Goal: Information Seeking & Learning: Check status

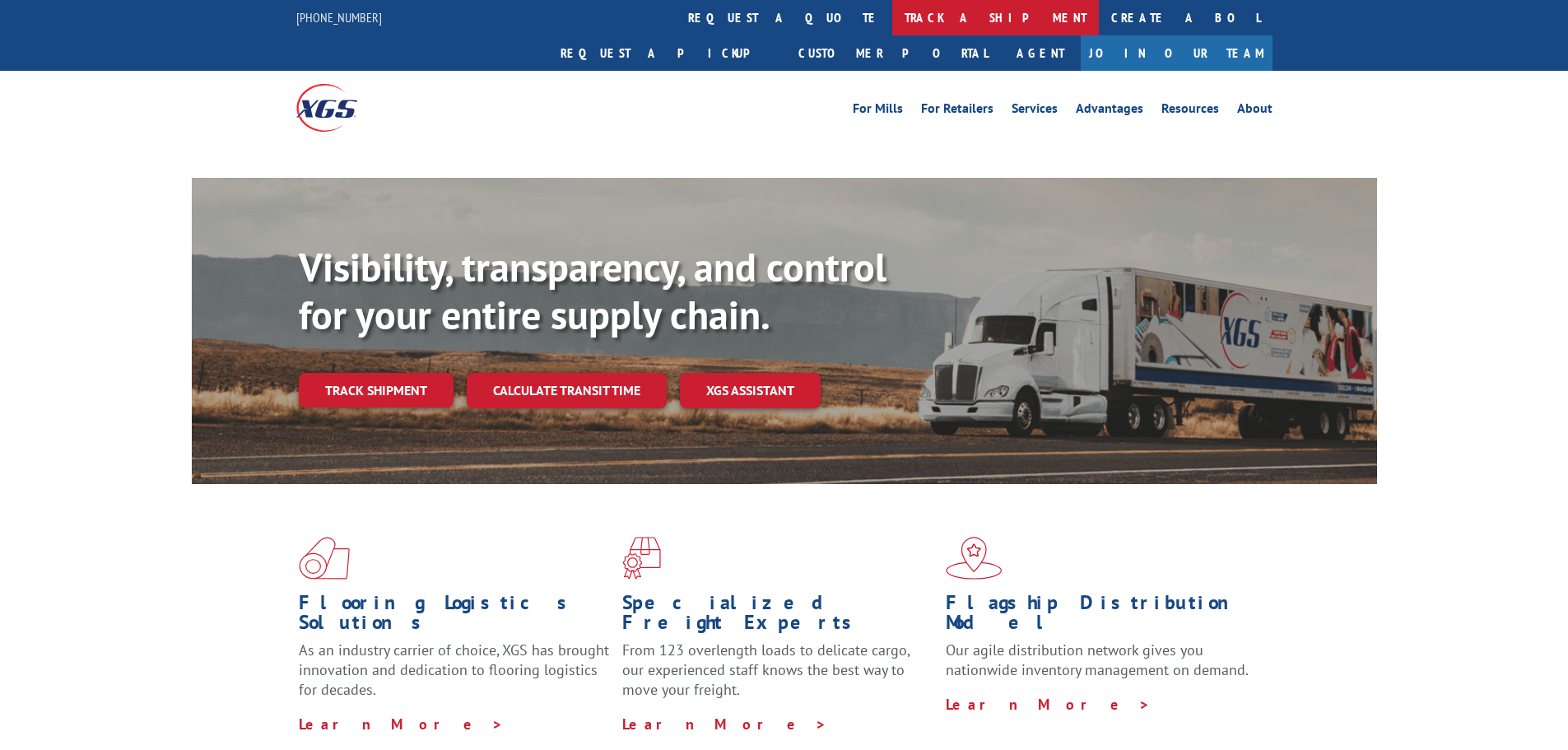
click at [892, 23] on link "track a shipment" at bounding box center [995, 18] width 207 height 35
click at [892, 14] on link "track a shipment" at bounding box center [995, 18] width 207 height 35
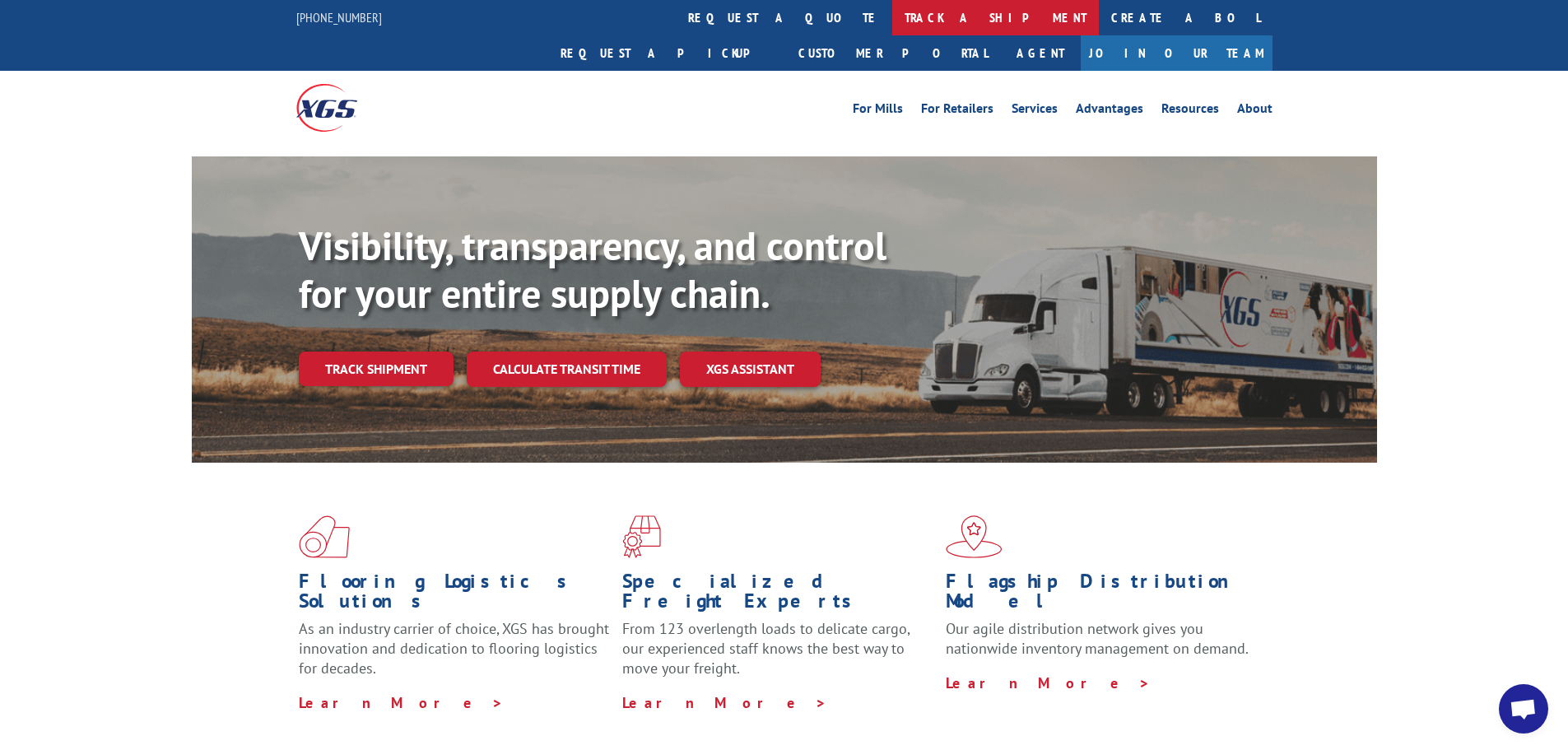
click at [892, 27] on link "track a shipment" at bounding box center [995, 18] width 207 height 35
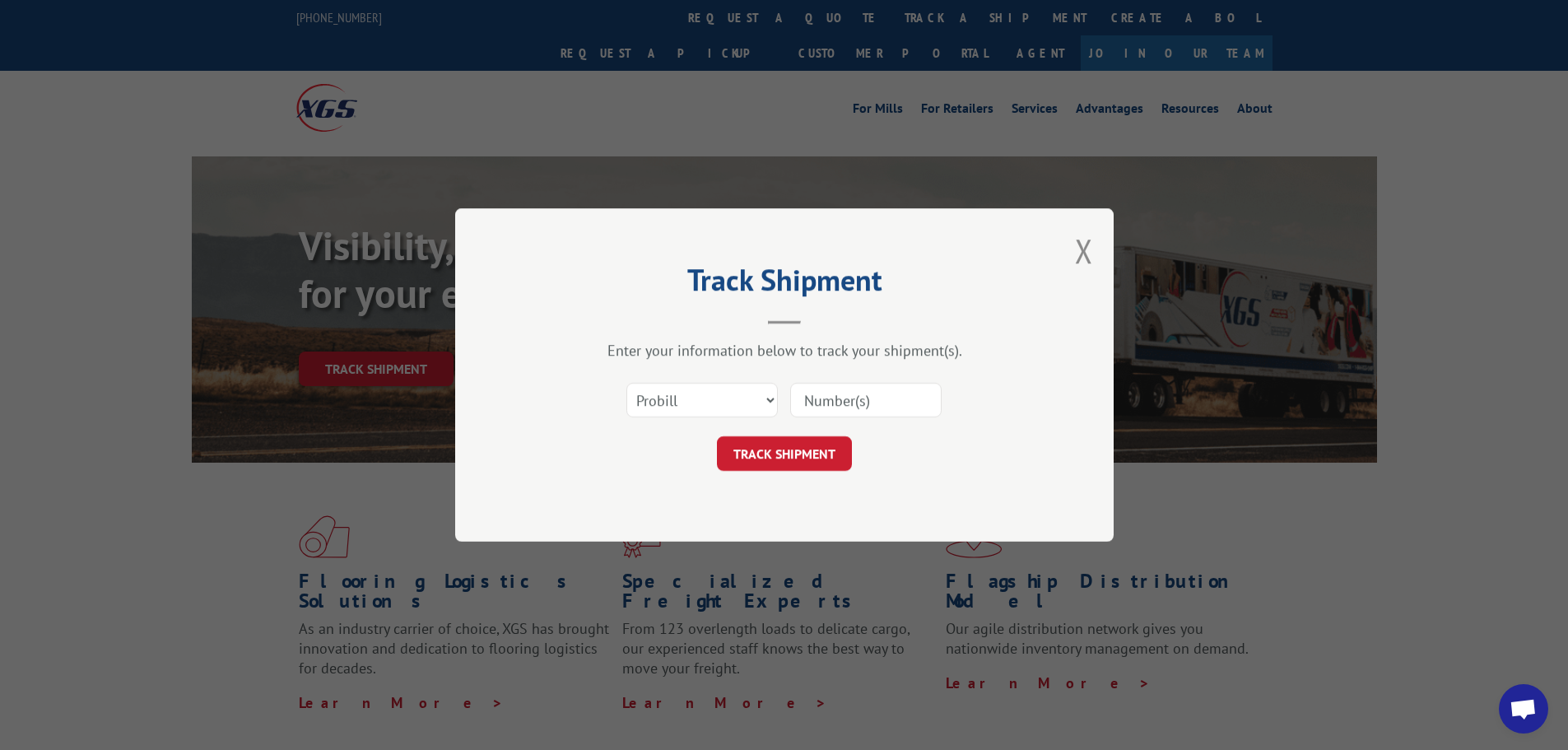
click at [868, 402] on input at bounding box center [865, 400] width 151 height 34
type input "362557"
click button "TRACK SHIPMENT" at bounding box center [784, 452] width 135 height 34
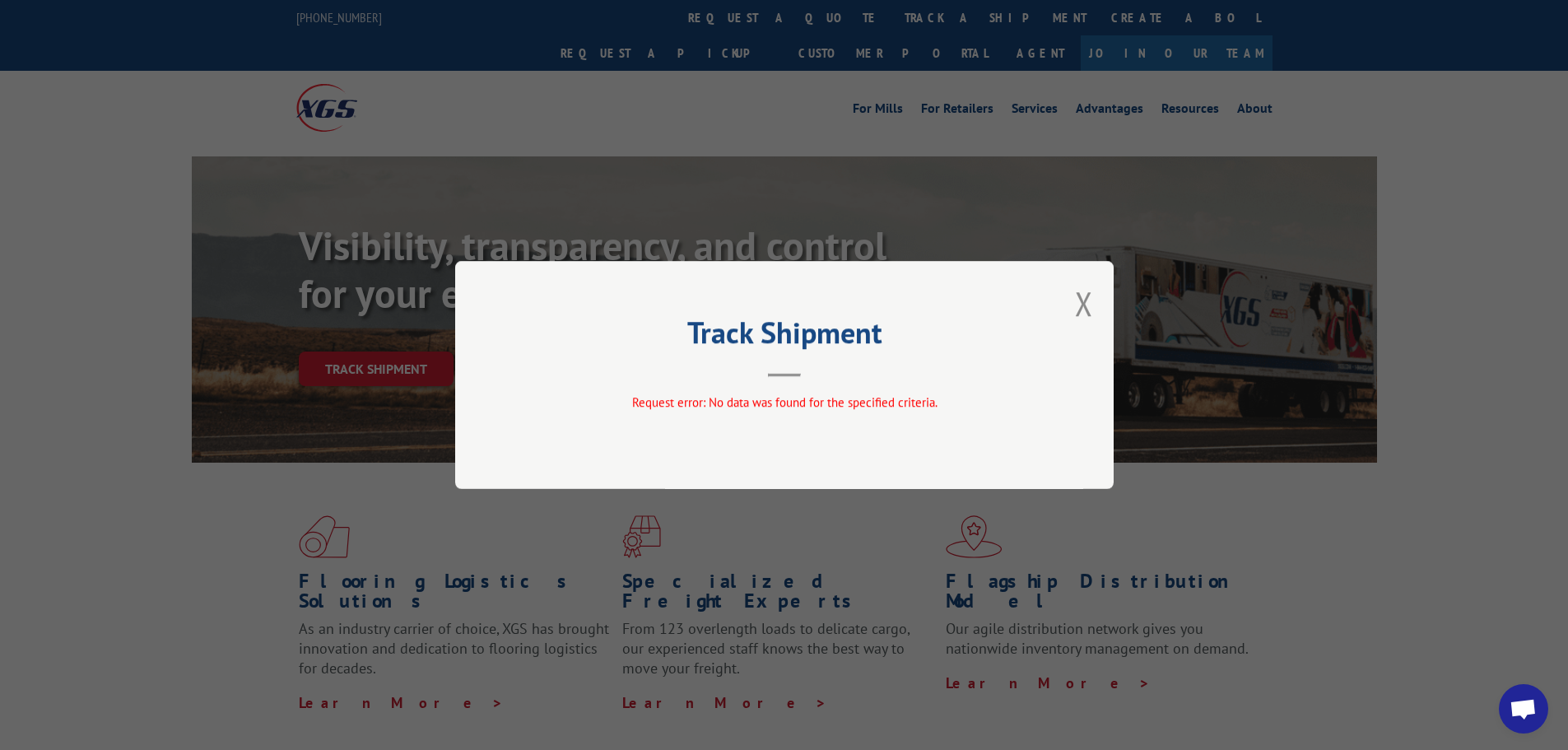
click at [1074, 299] on div "Track Shipment Request error: No data was found for the specified criteria." at bounding box center [784, 375] width 658 height 228
click at [1084, 303] on button "Close modal" at bounding box center [1084, 303] width 19 height 44
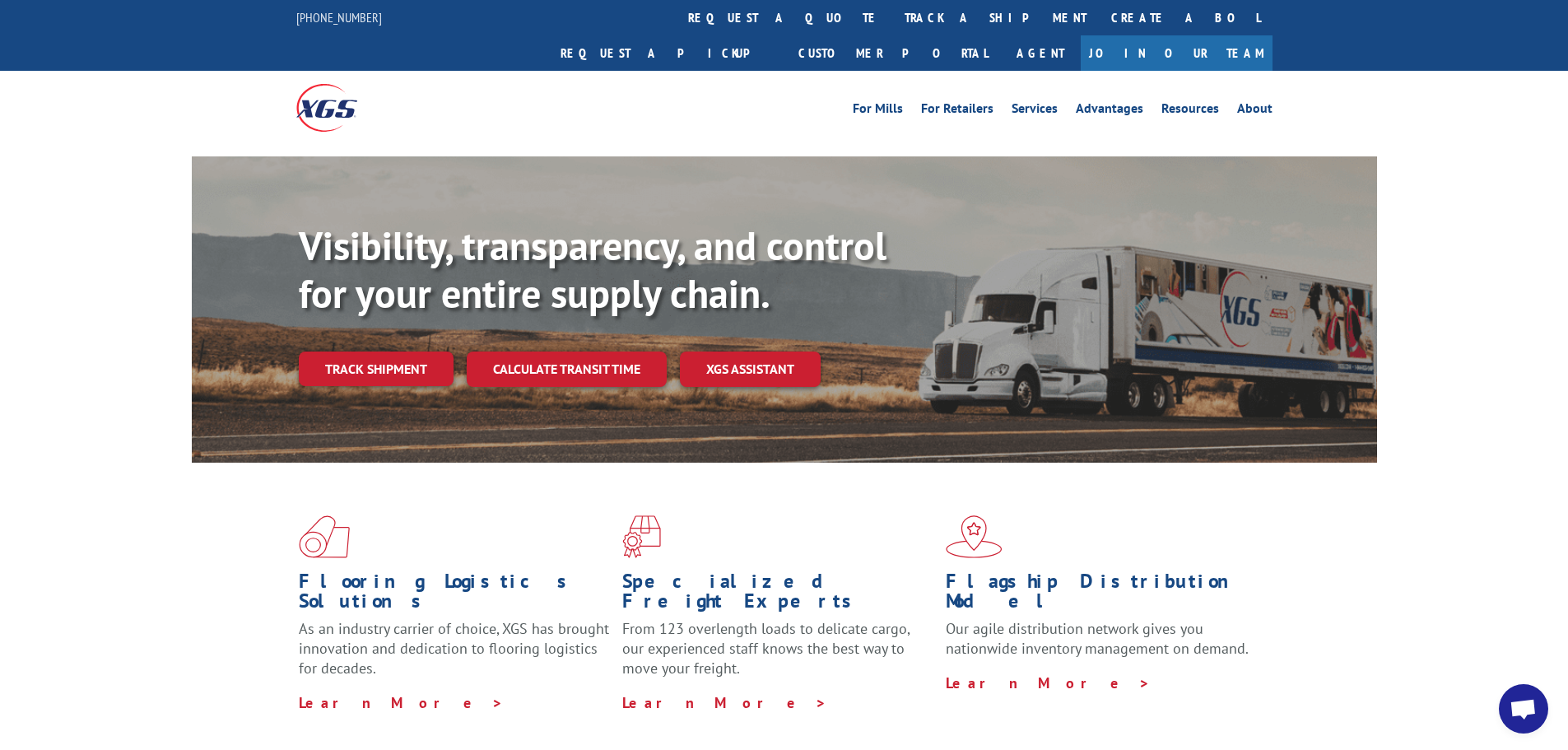
click at [892, 19] on link "track a shipment" at bounding box center [995, 18] width 207 height 35
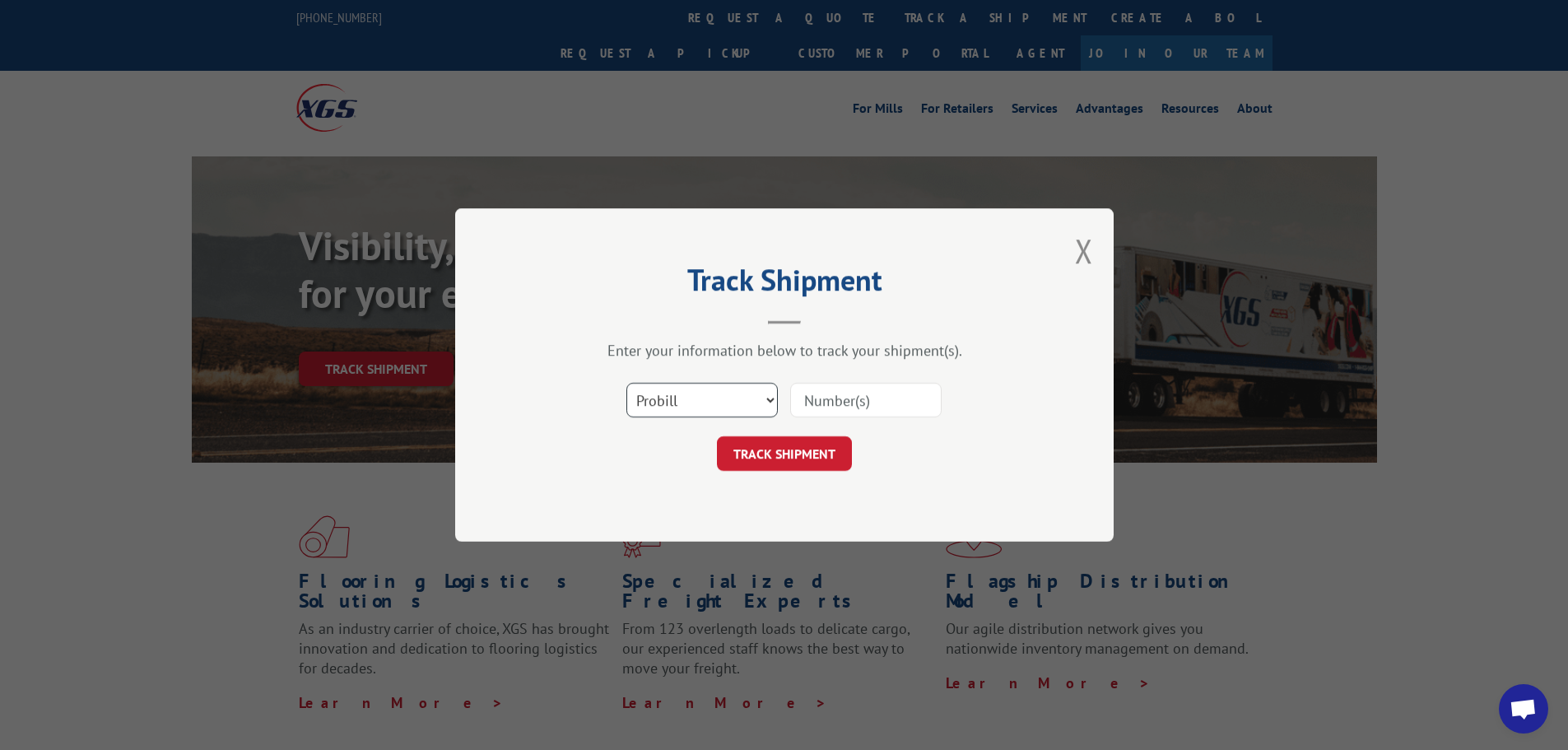
drag, startPoint x: 755, startPoint y: 395, endPoint x: 749, endPoint y: 414, distance: 19.9
click at [754, 395] on select "Select category... Probill BOL PO" at bounding box center [702, 400] width 151 height 34
select select "bol"
click at [627, 383] on select "Select category... Probill BOL PO" at bounding box center [702, 400] width 151 height 34
click at [839, 406] on input at bounding box center [865, 400] width 151 height 34
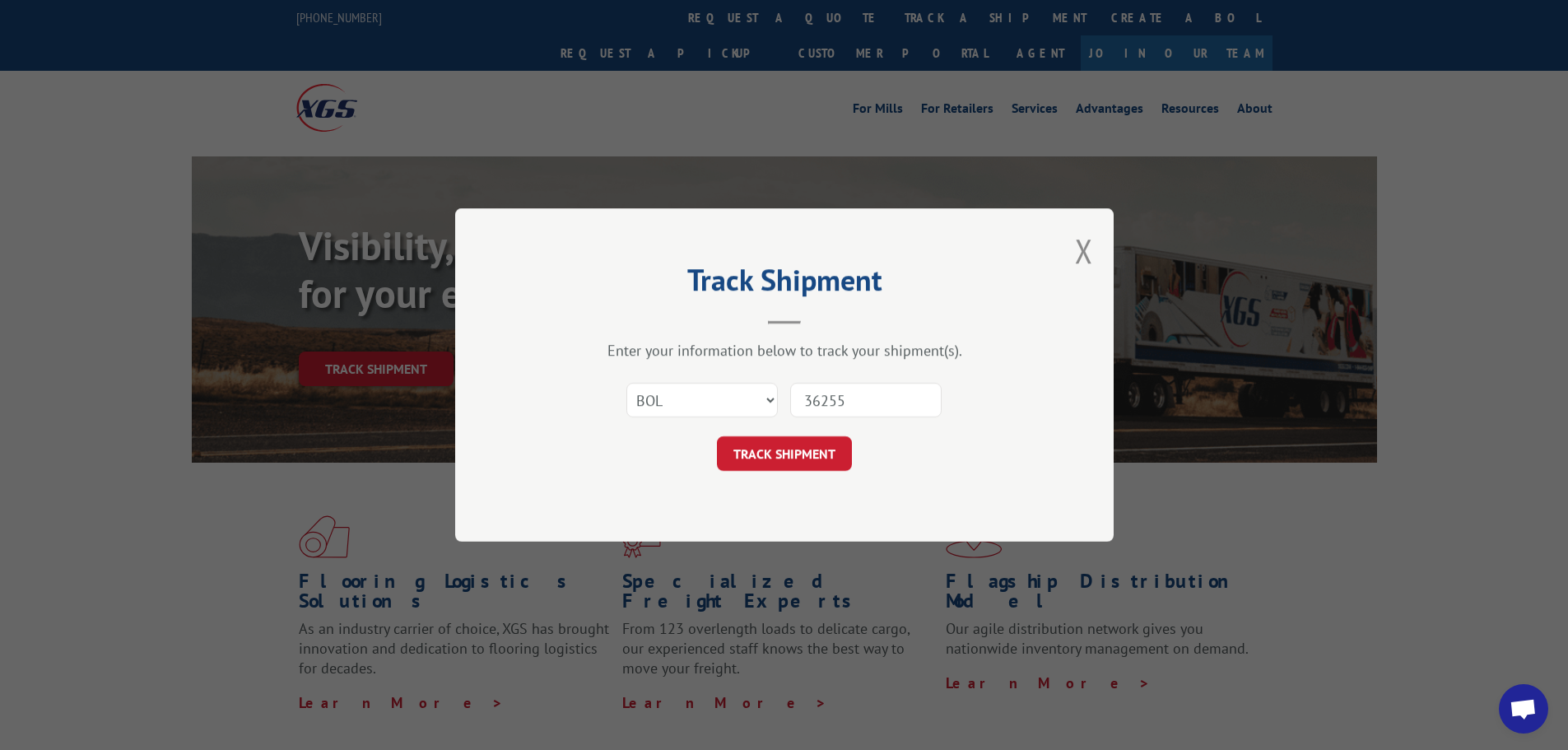
type input "362557"
click button "TRACK SHIPMENT" at bounding box center [784, 452] width 135 height 34
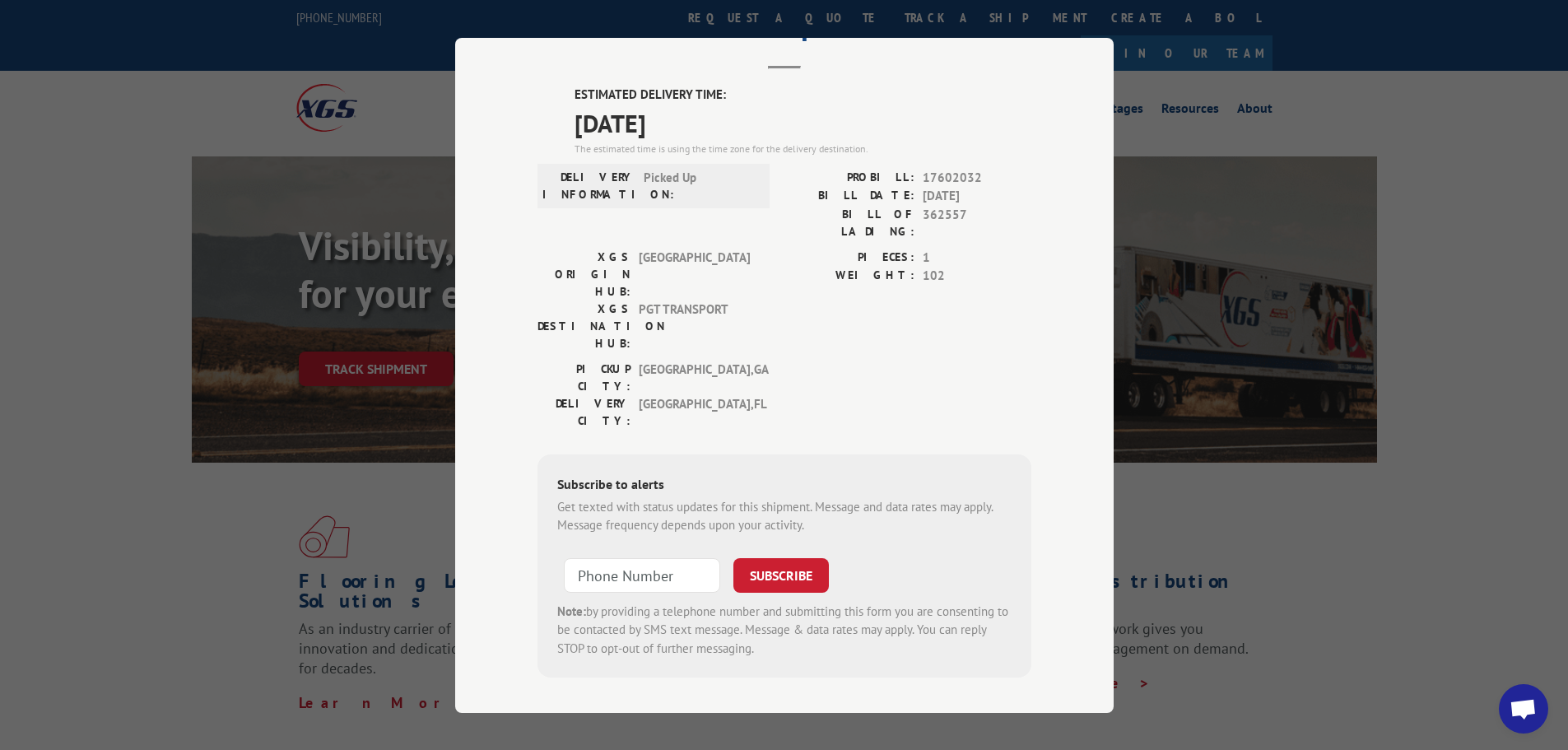
scroll to position [3, 0]
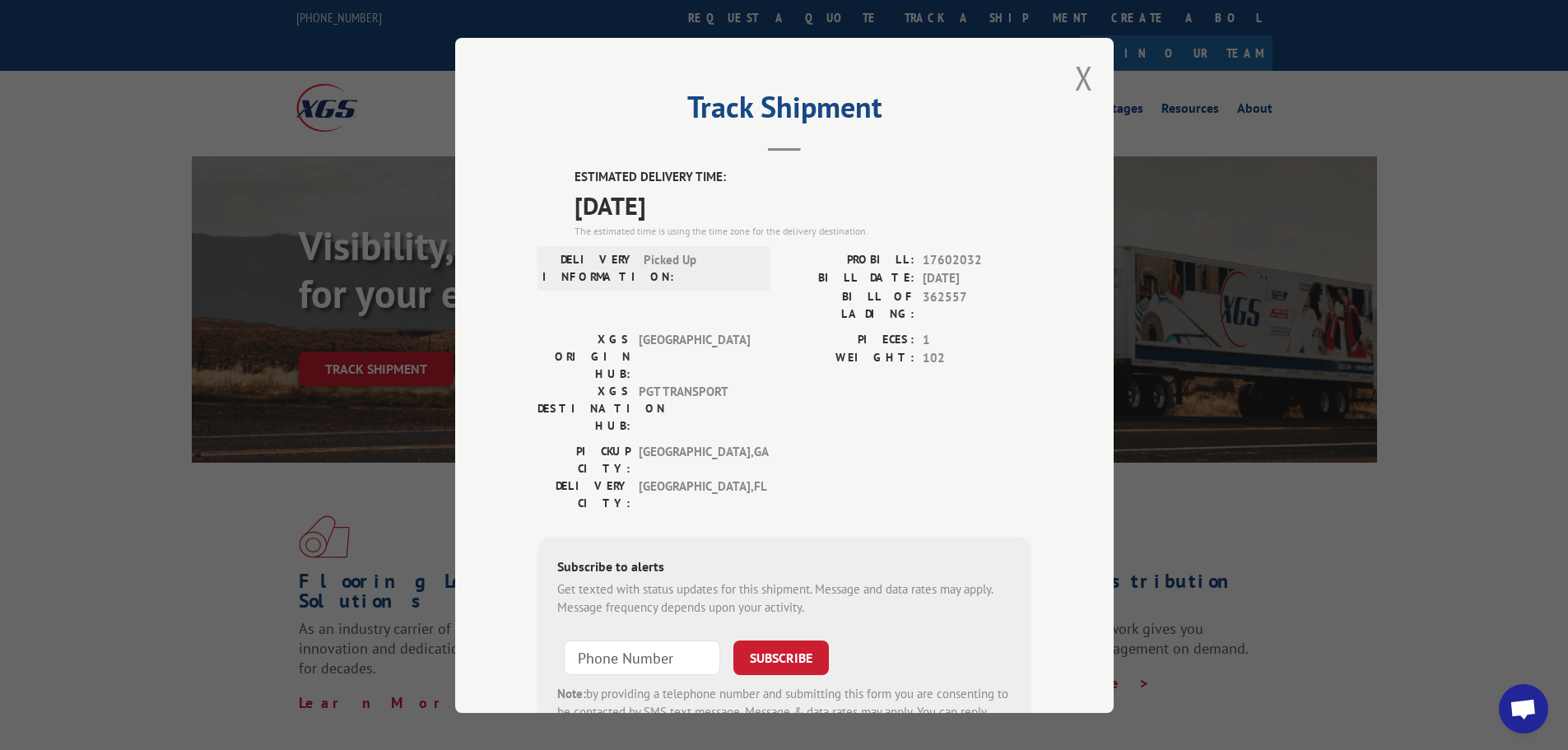
click at [996, 271] on span "[DATE]" at bounding box center [976, 278] width 108 height 19
click at [1079, 84] on button "Close modal" at bounding box center [1084, 77] width 19 height 44
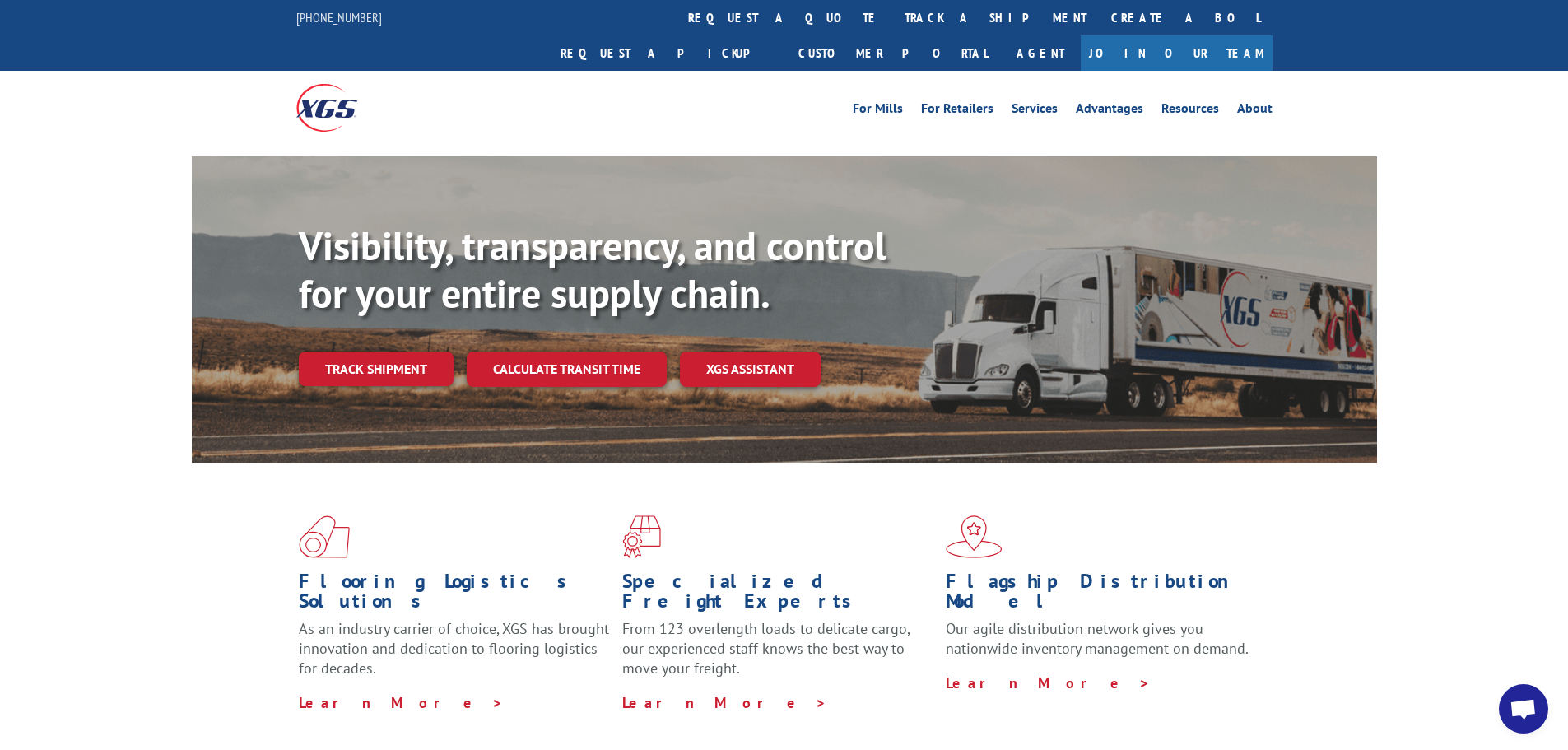
drag, startPoint x: 32, startPoint y: 555, endPoint x: 128, endPoint y: 546, distance: 96.4
click at [32, 555] on div "Flooring Logistics Solutions As an industry carrier of choice, XGS has brought …" at bounding box center [784, 628] width 1568 height 331
